Goal: Navigation & Orientation: Find specific page/section

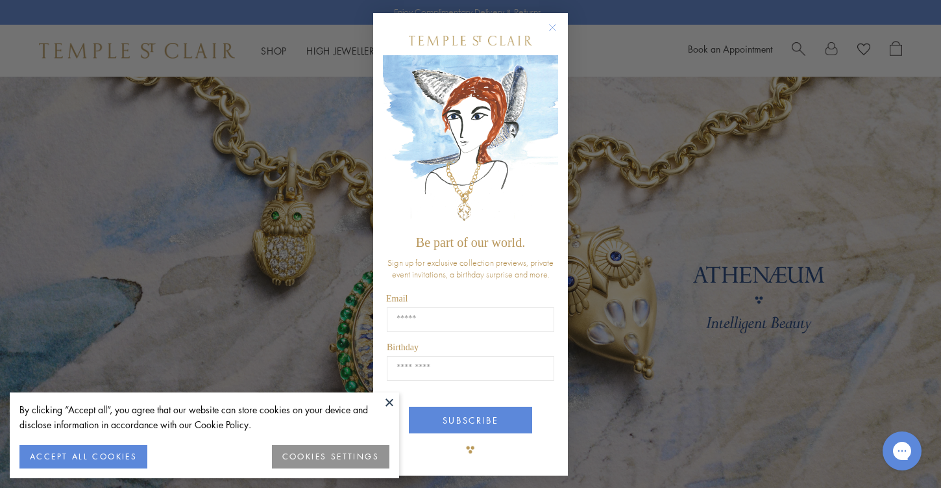
click at [553, 27] on icon "Close dialog" at bounding box center [553, 28] width 6 height 6
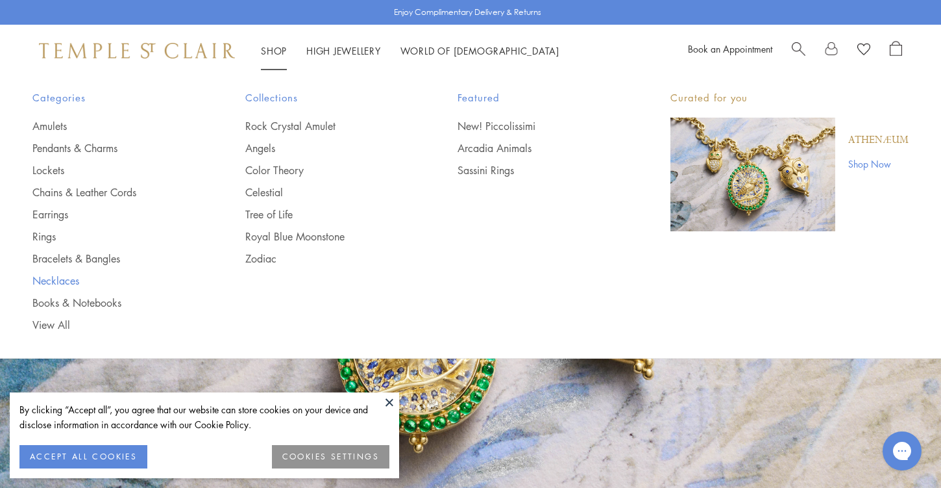
click at [52, 274] on link "Necklaces" at bounding box center [112, 280] width 161 height 14
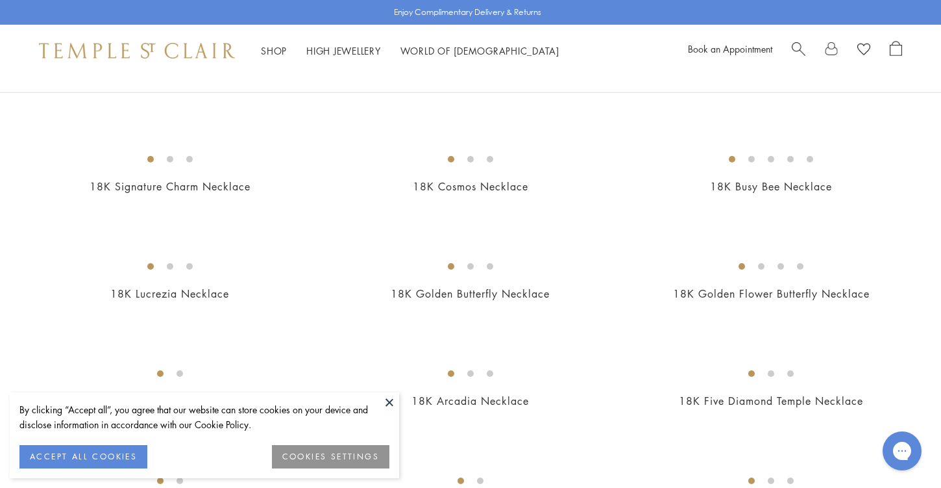
scroll to position [205, 0]
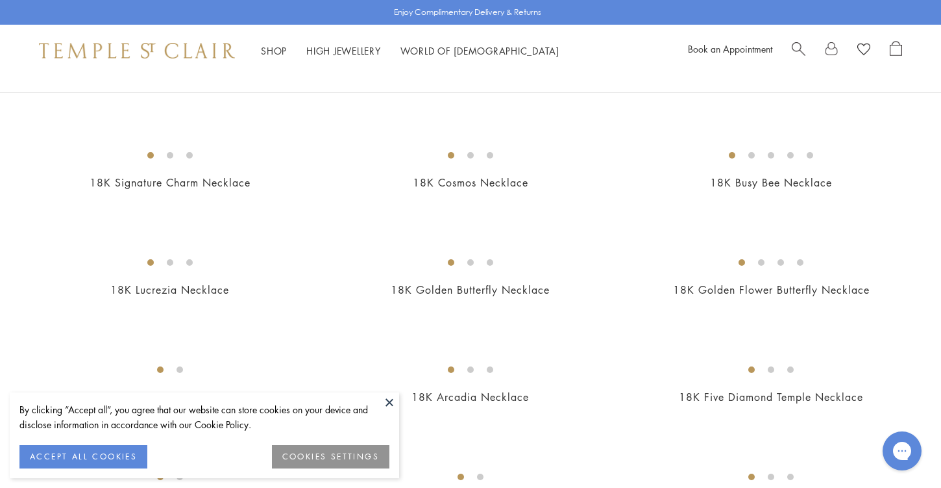
click at [384, 404] on button at bounding box center [389, 401] width 19 height 19
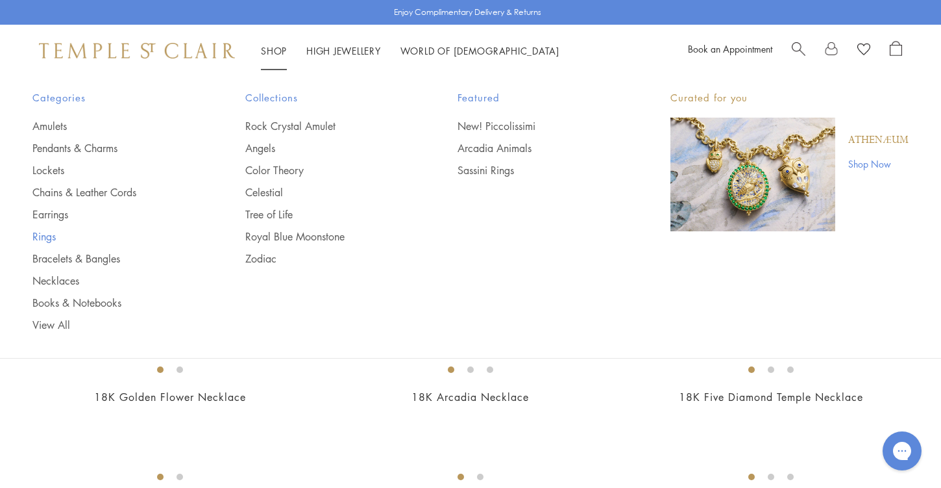
click at [46, 235] on link "Rings" at bounding box center [112, 236] width 161 height 14
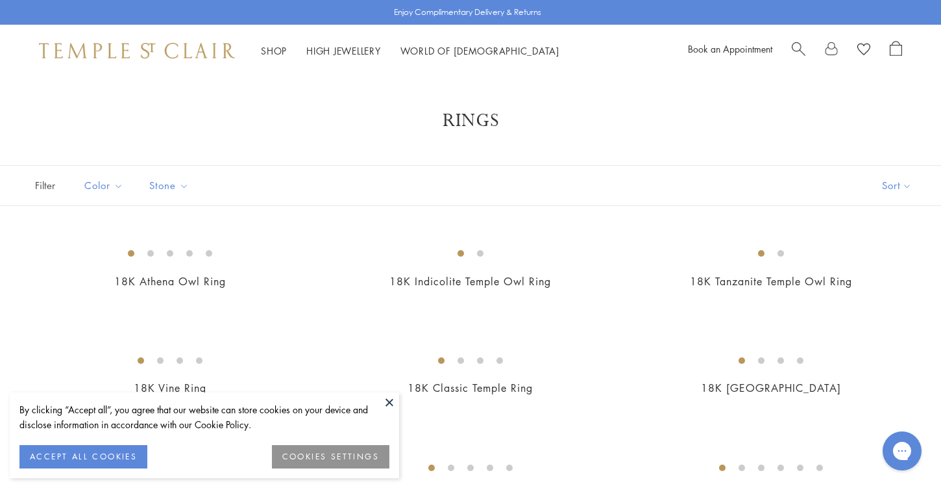
click at [391, 403] on button at bounding box center [389, 401] width 19 height 19
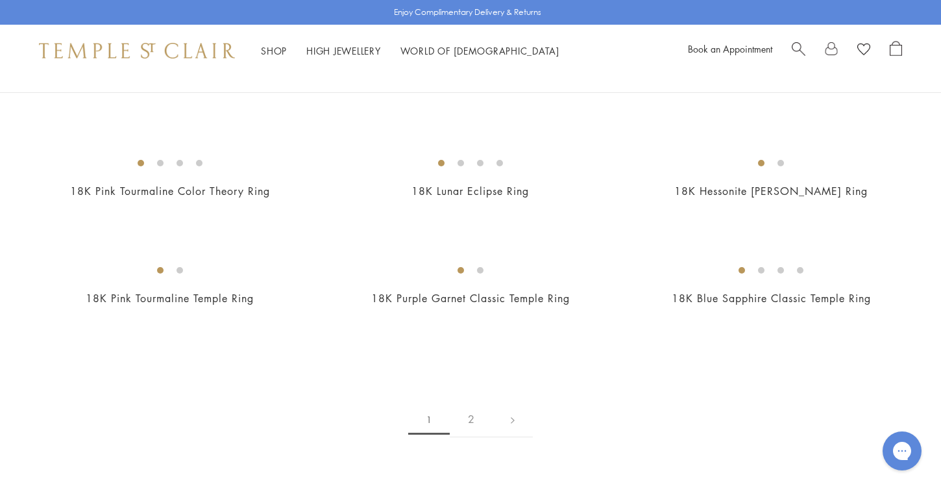
scroll to position [1581, 0]
